Goal: Task Accomplishment & Management: Complete application form

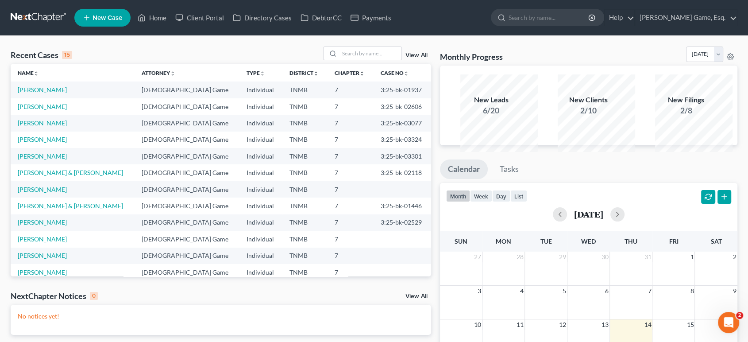
click at [121, 21] on span "New Case" at bounding box center [107, 18] width 30 height 7
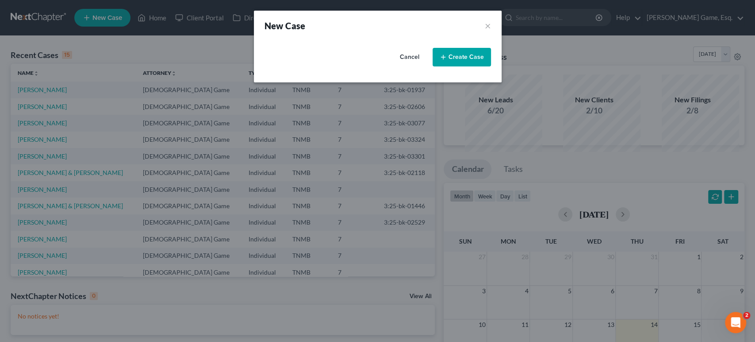
select select "75"
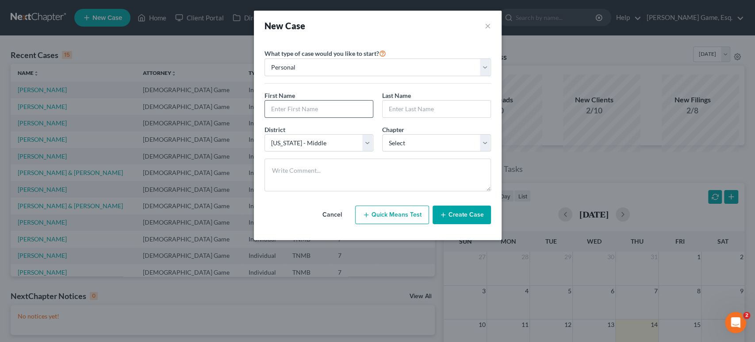
click at [294, 117] on input "text" at bounding box center [319, 108] width 108 height 17
type input "[PERSON_NAME]"
type input "Bean"
click at [429, 152] on select "Select 7 11 12 13" at bounding box center [436, 143] width 109 height 18
select select "0"
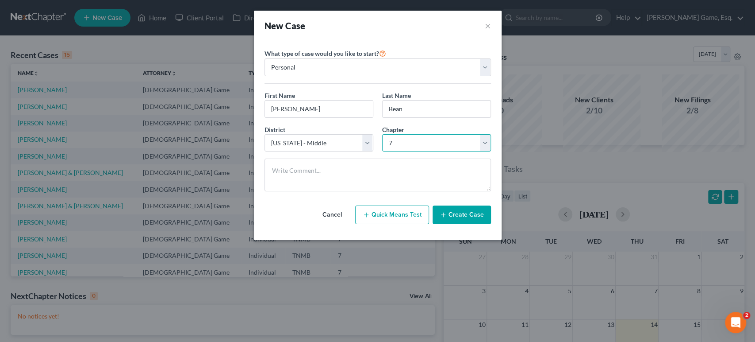
click at [382, 152] on select "Select 7 11 12 13" at bounding box center [436, 143] width 109 height 18
click at [485, 224] on button "Create Case" at bounding box center [462, 214] width 58 height 19
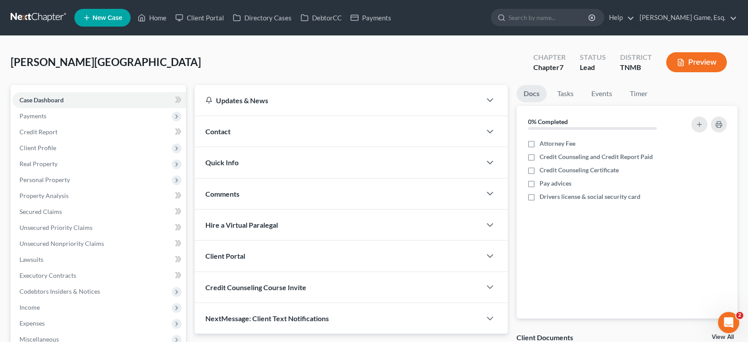
click at [262, 146] on div "Contact" at bounding box center [338, 131] width 286 height 31
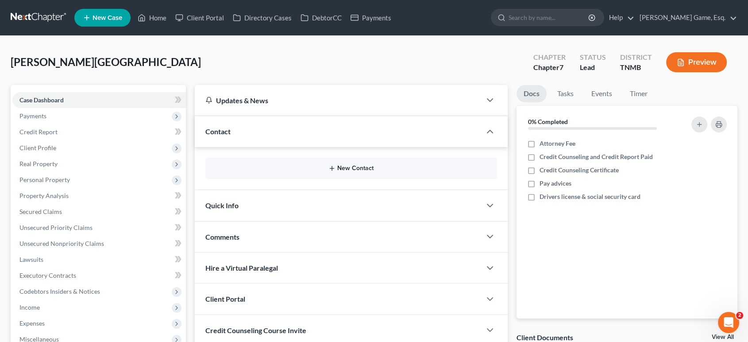
click at [366, 172] on button "New Contact" at bounding box center [350, 168] width 277 height 7
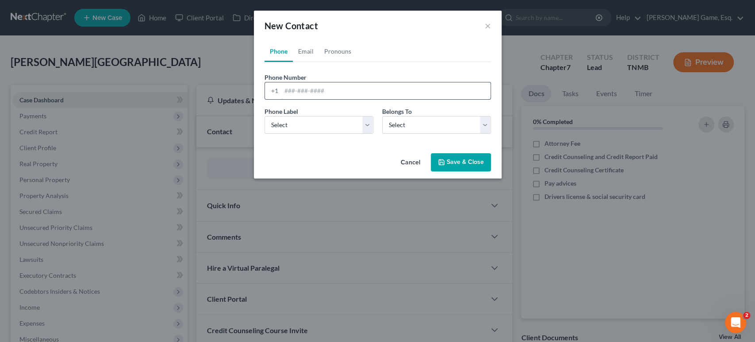
click at [322, 99] on input "tel" at bounding box center [385, 90] width 209 height 17
paste input "[PHONE_NUMBER]"
type input "[PHONE_NUMBER]"
drag, startPoint x: 322, startPoint y: 147, endPoint x: 320, endPoint y: 157, distance: 10.3
click at [322, 134] on select "Select Mobile Home Work Other" at bounding box center [319, 125] width 109 height 18
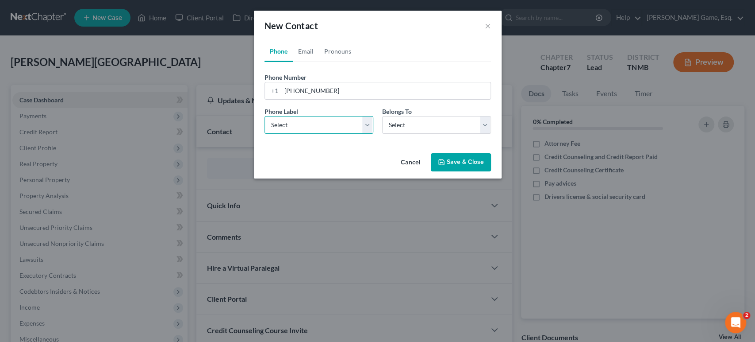
select select "0"
click at [265, 134] on select "Select Mobile Home Work Other" at bounding box center [319, 125] width 109 height 18
click at [422, 134] on select "Select Client Other" at bounding box center [436, 125] width 109 height 18
select select "0"
click at [382, 134] on select "Select Client Other" at bounding box center [436, 125] width 109 height 18
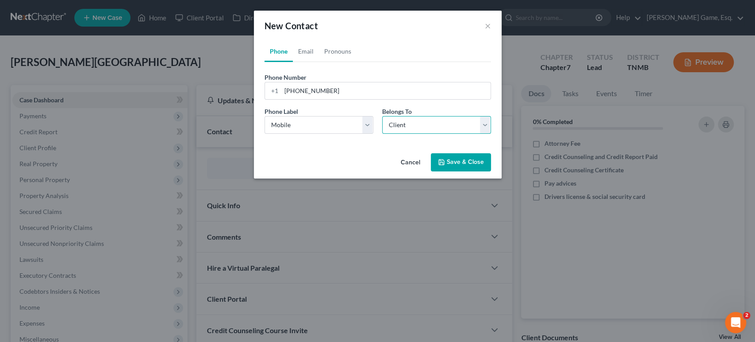
select select "0"
click at [293, 60] on link "Email" at bounding box center [306, 51] width 26 height 21
click at [304, 99] on input "email" at bounding box center [385, 90] width 209 height 17
click at [281, 99] on input "email" at bounding box center [385, 90] width 209 height 17
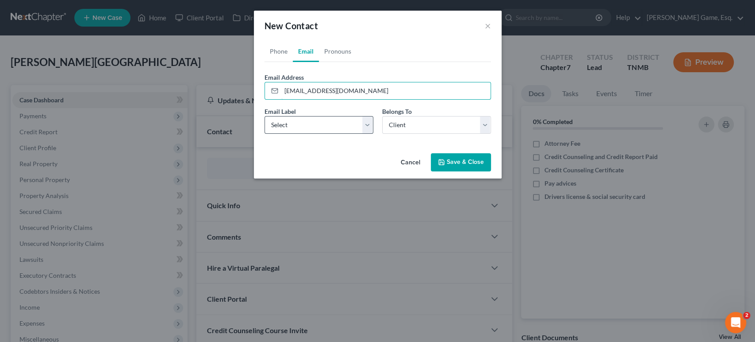
type input "[EMAIL_ADDRESS][DOMAIN_NAME]"
click at [332, 134] on select "Select Home Work Other" at bounding box center [319, 125] width 109 height 18
click at [265, 134] on select "Select Home Work Other" at bounding box center [319, 125] width 109 height 18
drag, startPoint x: 298, startPoint y: 154, endPoint x: 294, endPoint y: 163, distance: 10.1
click at [298, 134] on select "Select Home Work Other" at bounding box center [319, 125] width 109 height 18
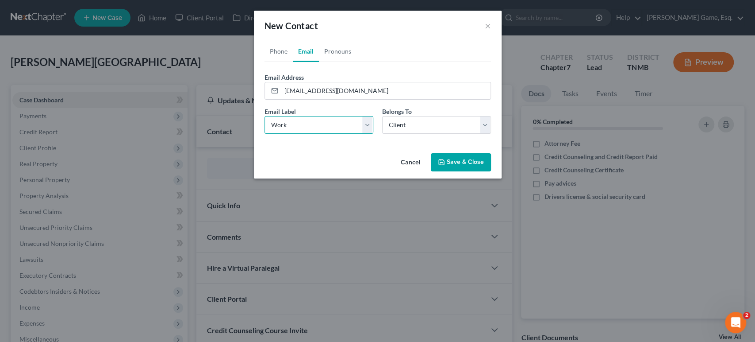
select select "0"
click at [265, 134] on select "Select Home Work Other" at bounding box center [319, 125] width 109 height 18
click at [474, 172] on button "Save & Close" at bounding box center [461, 162] width 60 height 19
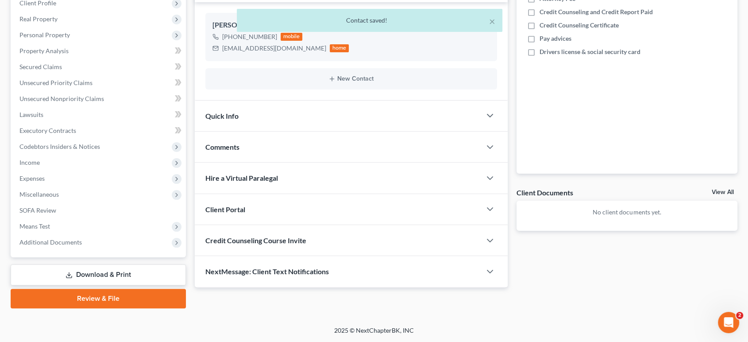
scroll to position [263, 0]
click at [306, 236] on span "Credit Counseling Course Invite" at bounding box center [255, 240] width 101 height 8
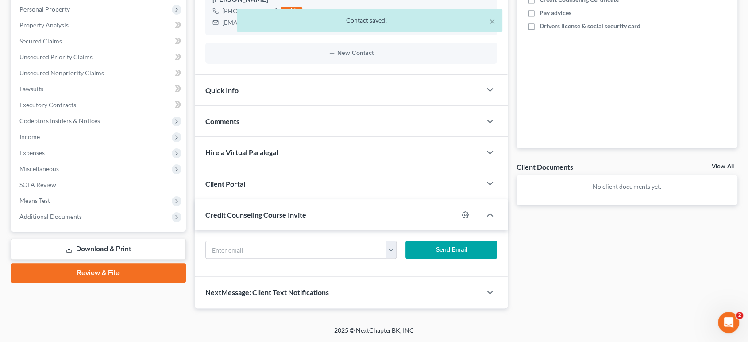
scroll to position [292, 0]
click at [385, 241] on button "button" at bounding box center [390, 249] width 11 height 17
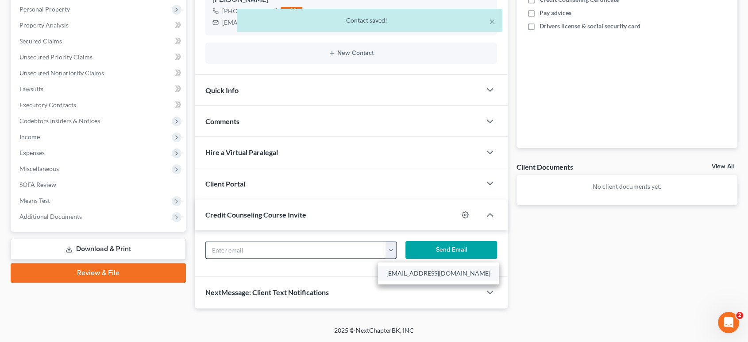
click at [399, 265] on link "[EMAIL_ADDRESS][DOMAIN_NAME]" at bounding box center [438, 272] width 121 height 15
type input "[EMAIL_ADDRESS][DOMAIN_NAME]"
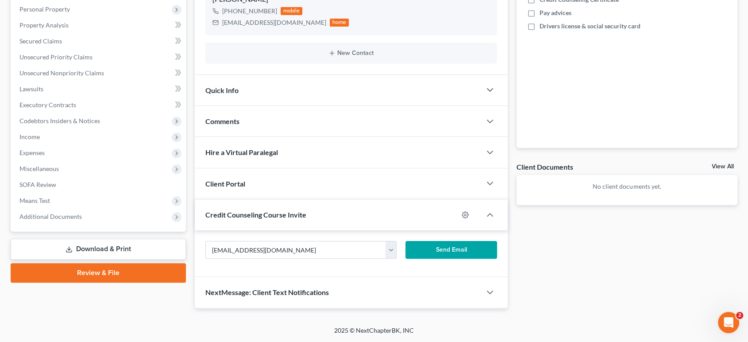
click at [443, 241] on button "Send Email" at bounding box center [450, 250] width 91 height 18
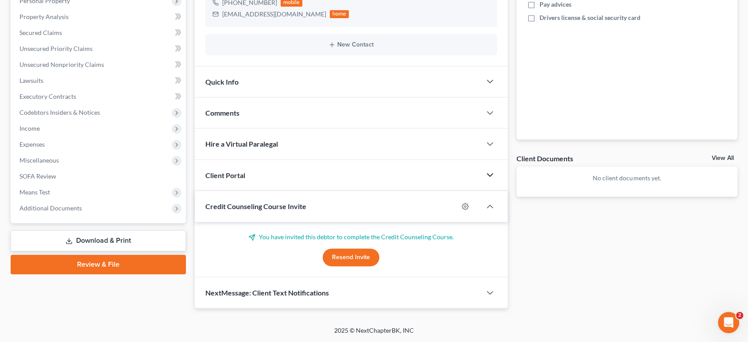
click at [484, 169] on icon "button" at bounding box center [489, 174] width 11 height 11
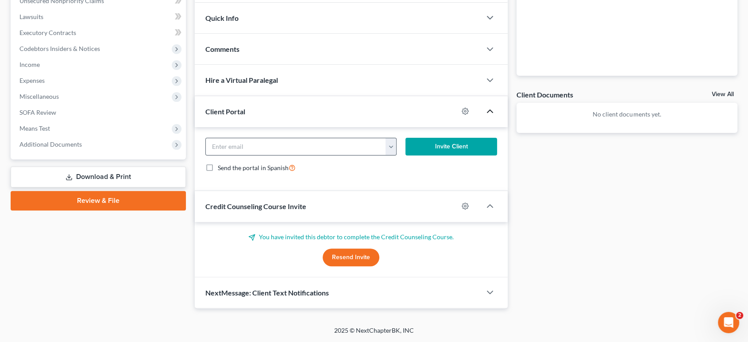
click at [386, 155] on button "button" at bounding box center [390, 146] width 11 height 17
click at [402, 177] on link "[EMAIL_ADDRESS][DOMAIN_NAME]" at bounding box center [438, 169] width 121 height 15
type input "[EMAIL_ADDRESS][DOMAIN_NAME]"
click at [430, 155] on button "Invite Client" at bounding box center [450, 147] width 91 height 18
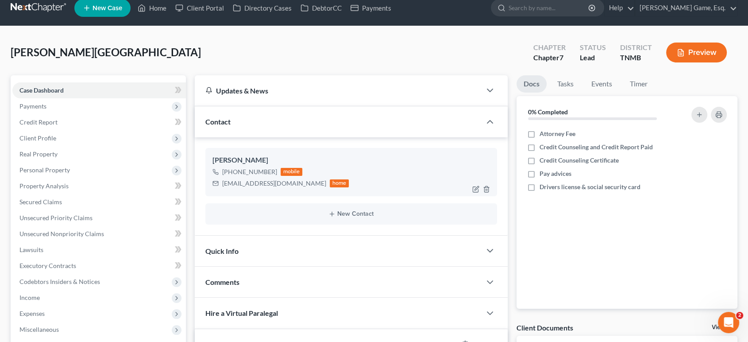
scroll to position [0, 0]
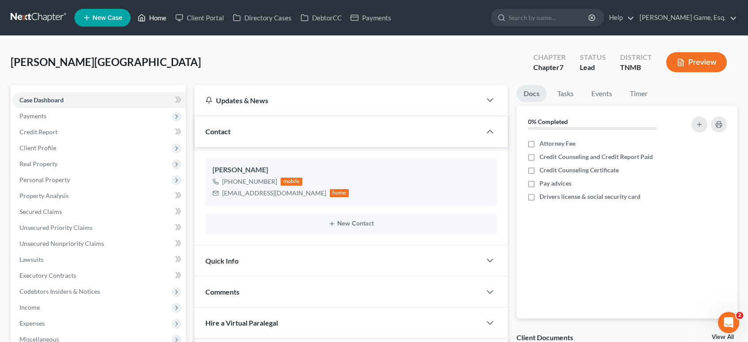
click at [171, 23] on link "Home" at bounding box center [152, 18] width 38 height 16
